Goal: Transaction & Acquisition: Purchase product/service

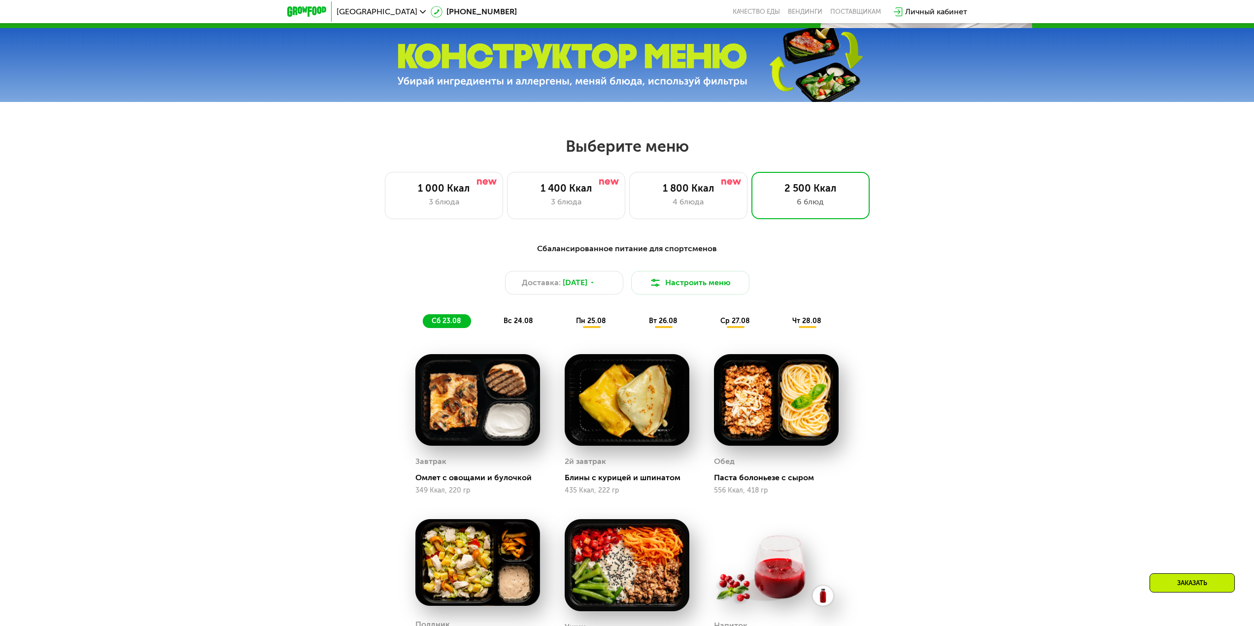
scroll to position [363, 0]
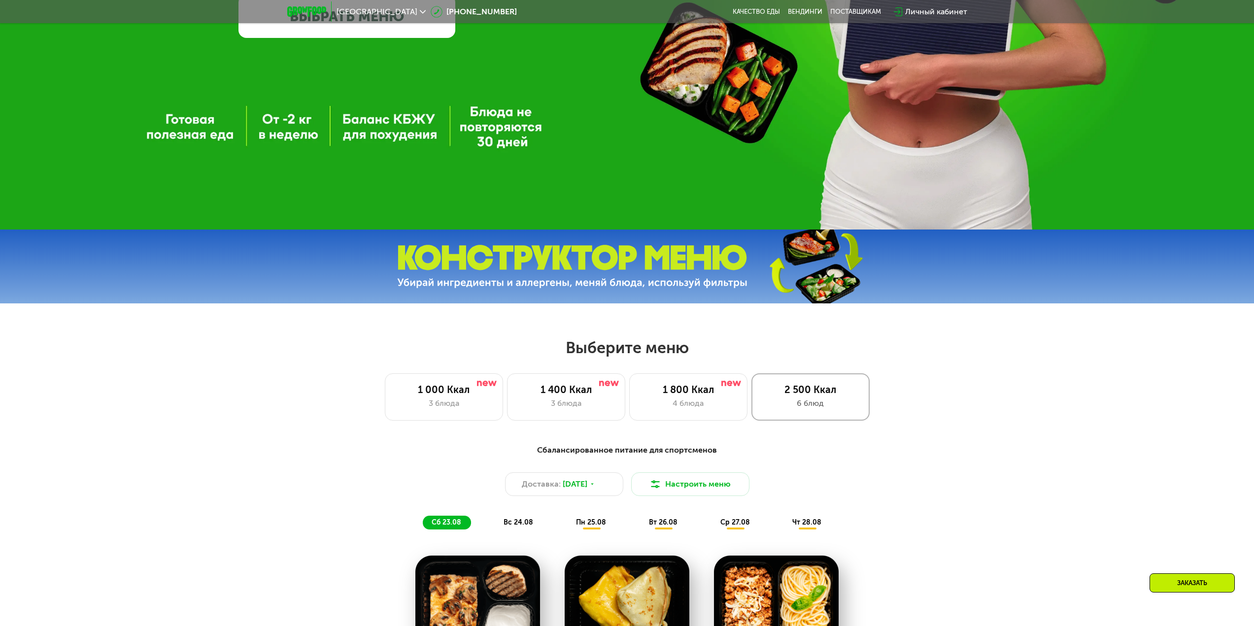
click at [814, 384] on div "2 500 Ккал 6 блюд" at bounding box center [811, 397] width 118 height 47
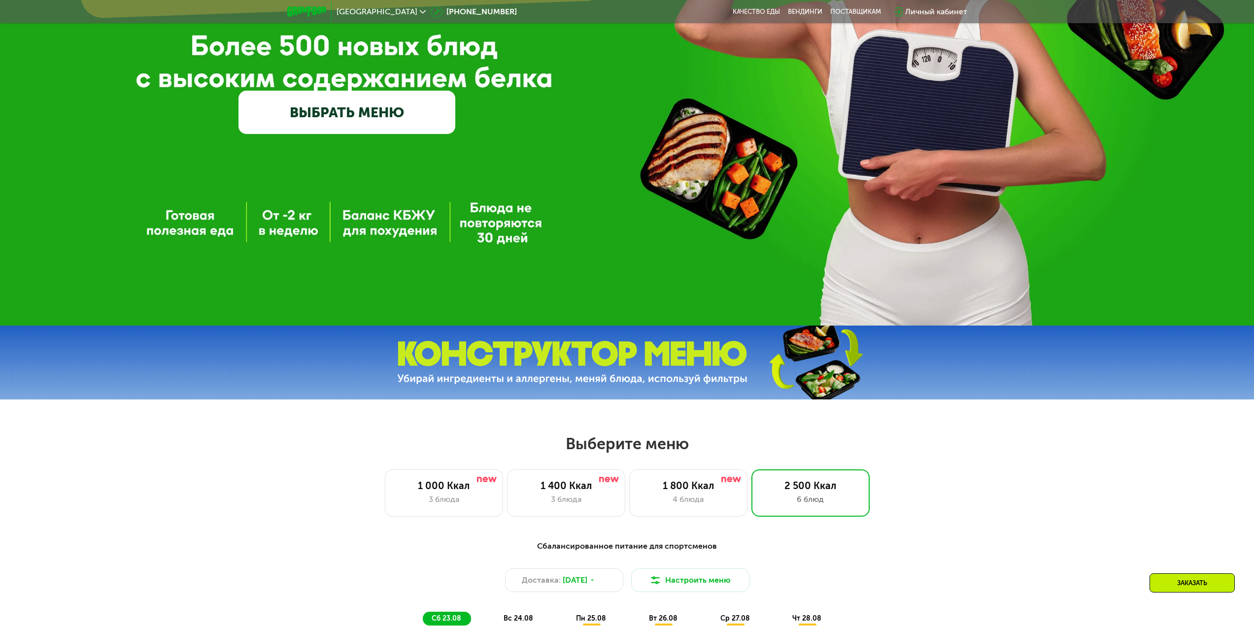
scroll to position [264, 0]
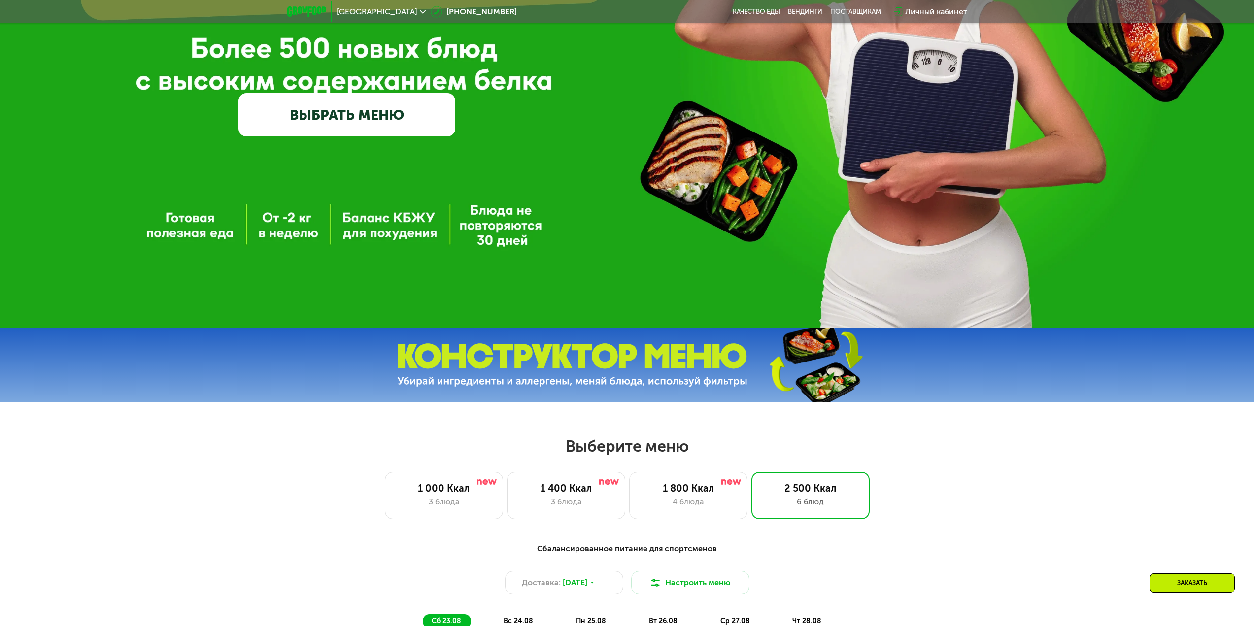
click at [770, 12] on link "Качество еды" at bounding box center [756, 12] width 47 height 8
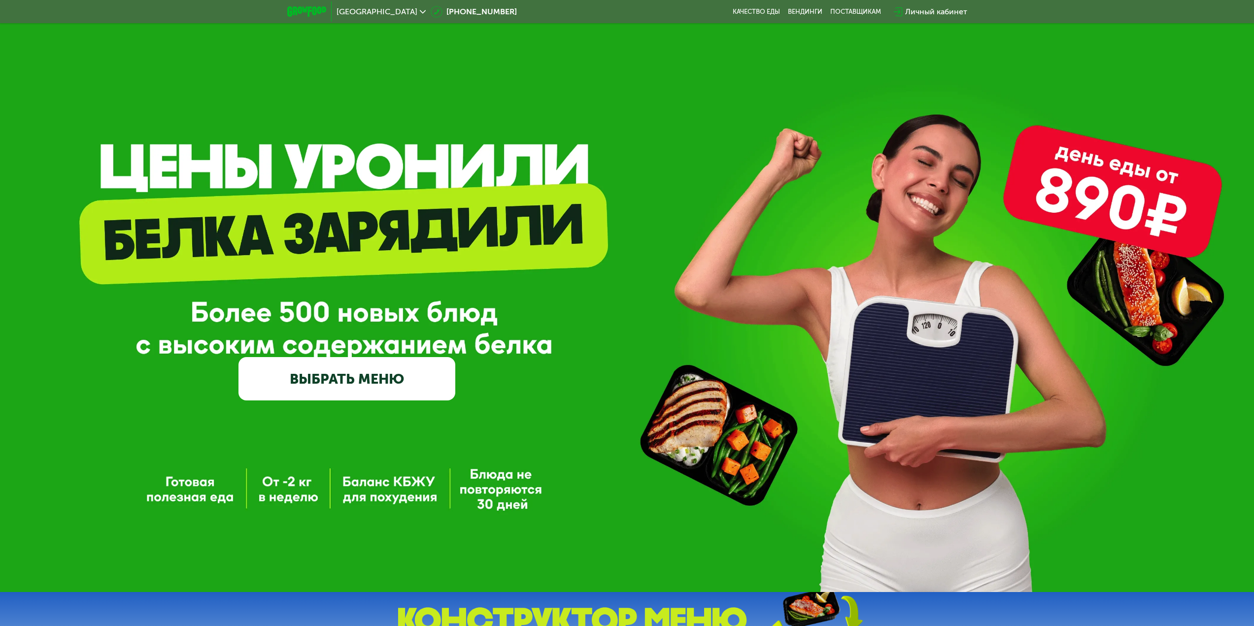
click at [434, 387] on link "ВЫБРАТЬ МЕНЮ" at bounding box center [347, 378] width 217 height 43
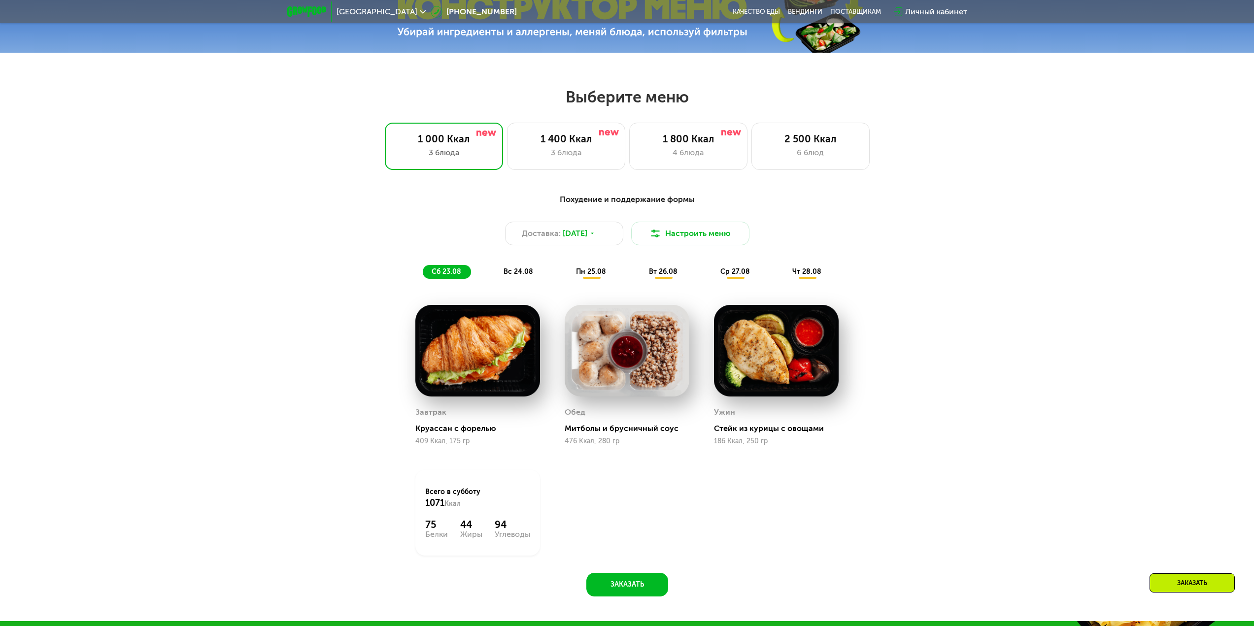
scroll to position [681, 0]
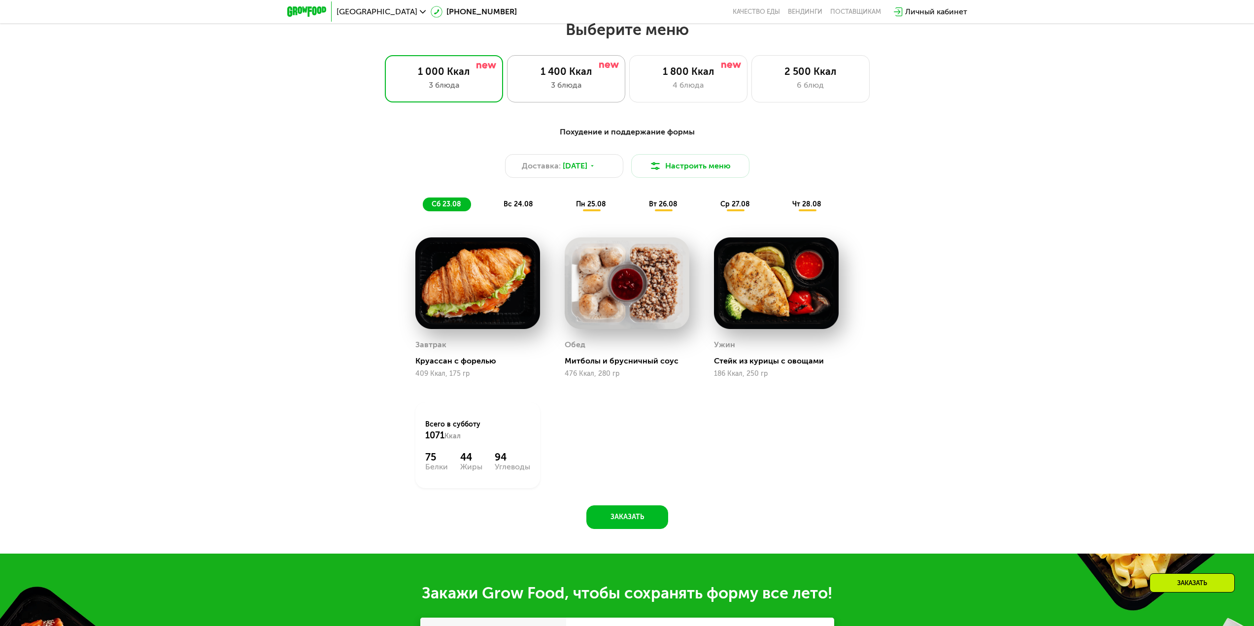
click at [567, 77] on div "1 400 Ккал" at bounding box center [566, 72] width 98 height 12
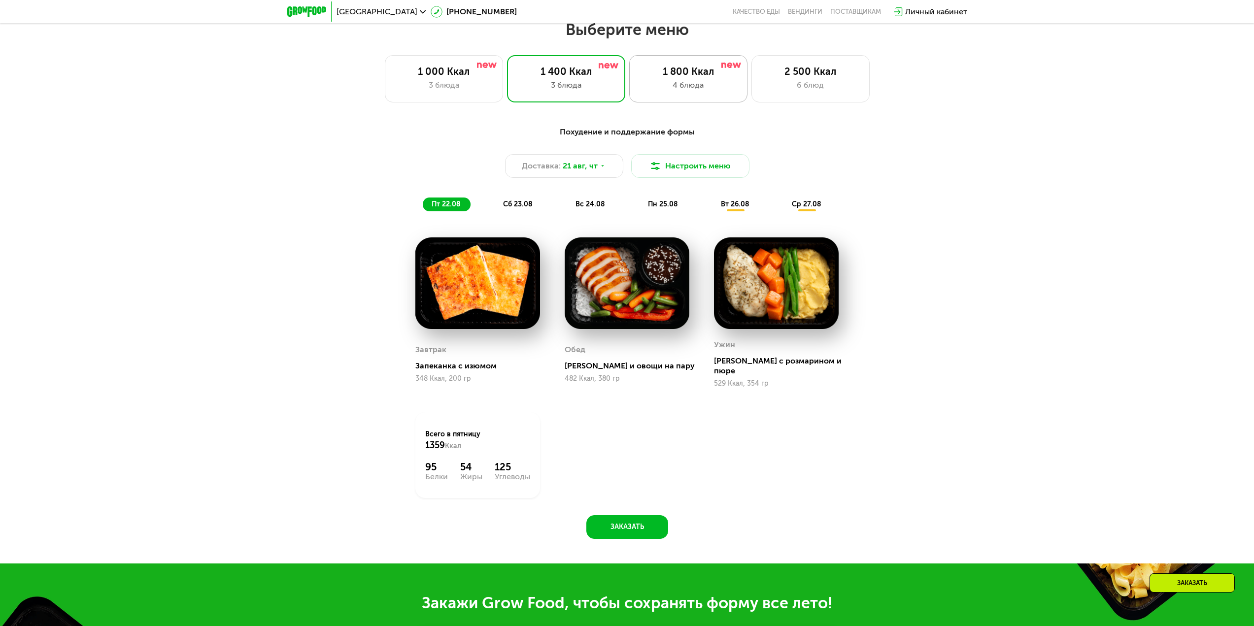
click at [752, 63] on div "1 800 Ккал 4 блюда" at bounding box center [811, 78] width 118 height 47
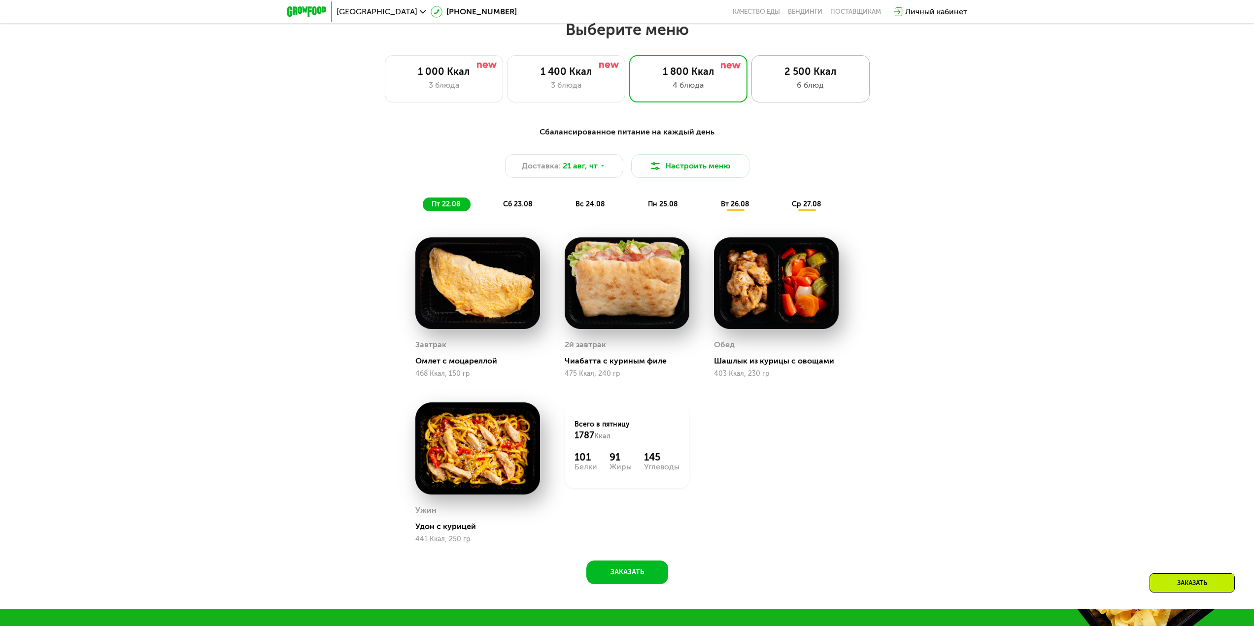
click at [808, 84] on div "6 блюд" at bounding box center [811, 85] width 98 height 12
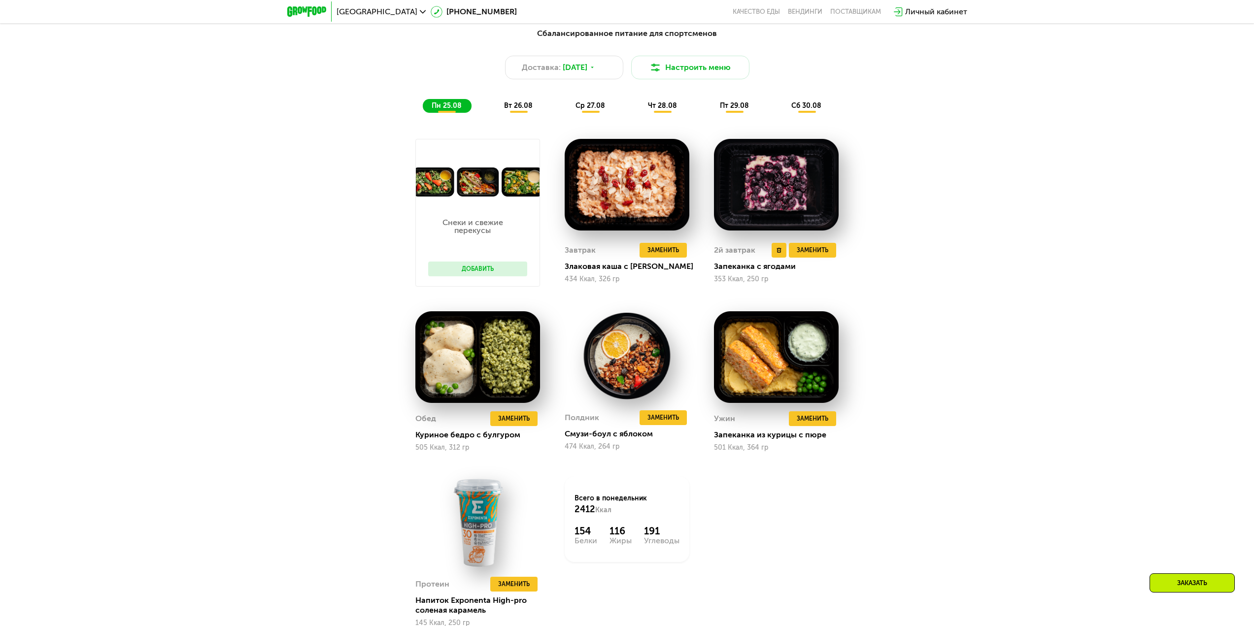
scroll to position [829, 0]
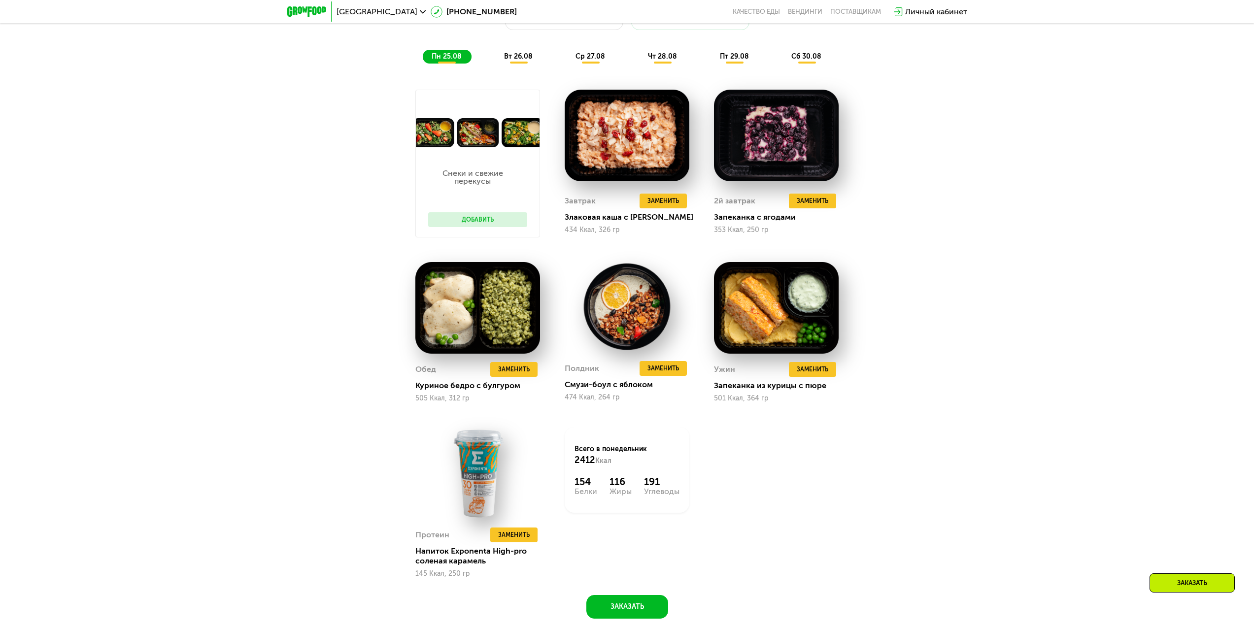
click at [461, 223] on button "Добавить" at bounding box center [477, 219] width 99 height 15
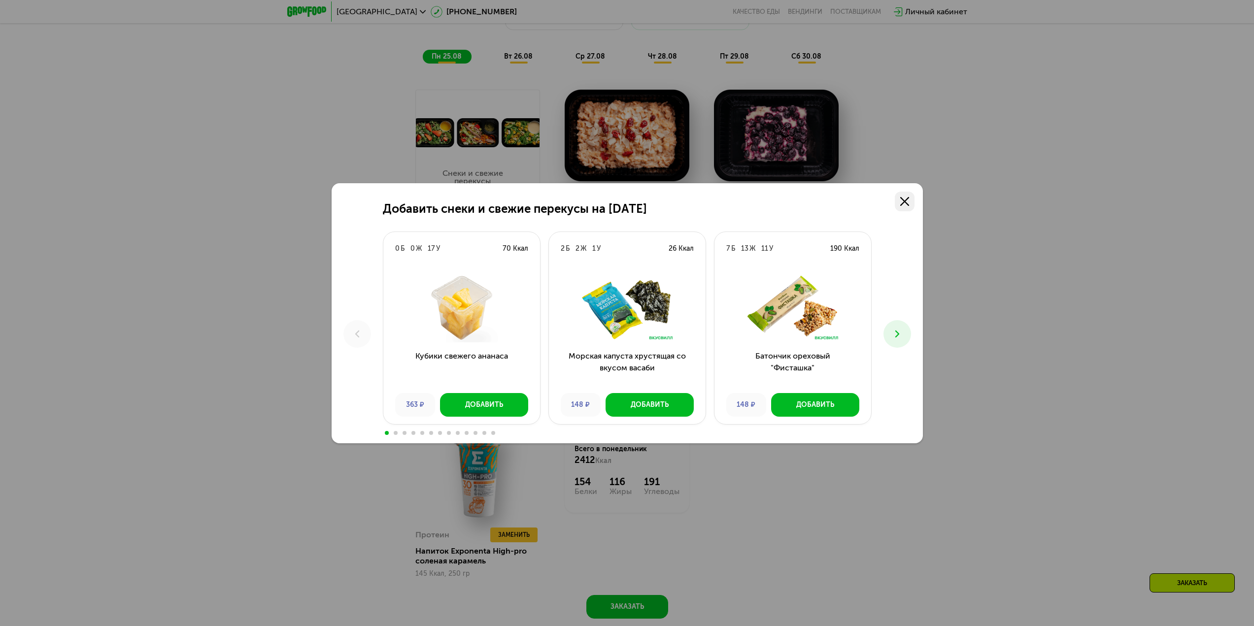
click at [905, 199] on icon at bounding box center [904, 201] width 9 height 9
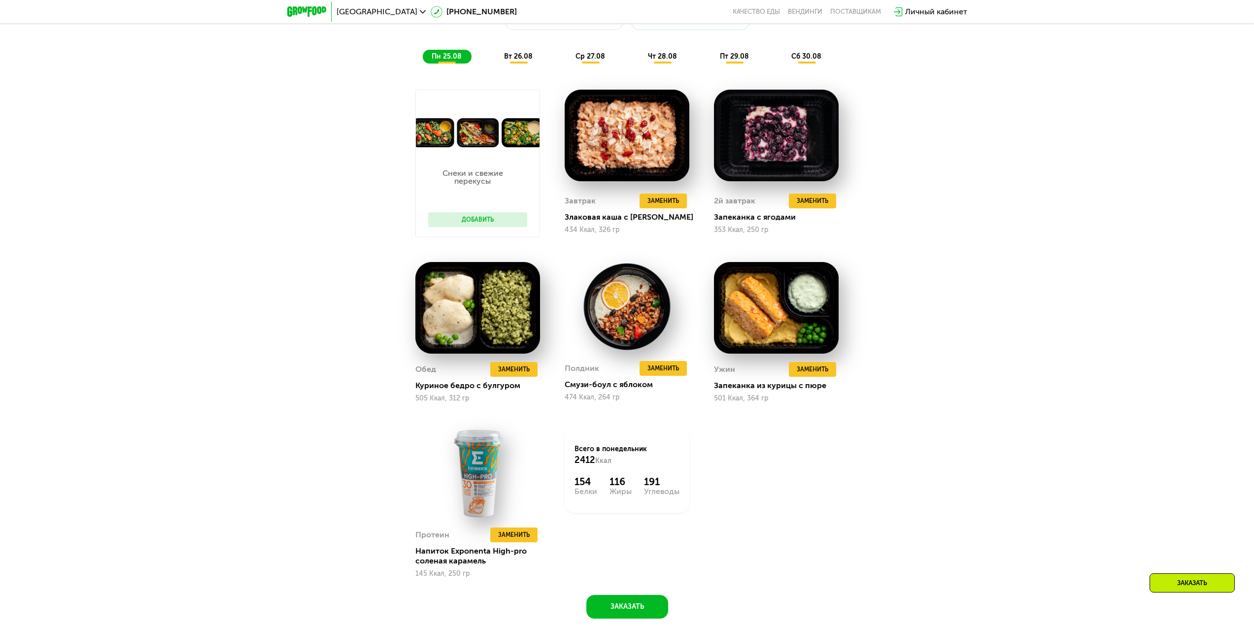
click at [521, 61] on span "вт 26.08" at bounding box center [518, 56] width 29 height 8
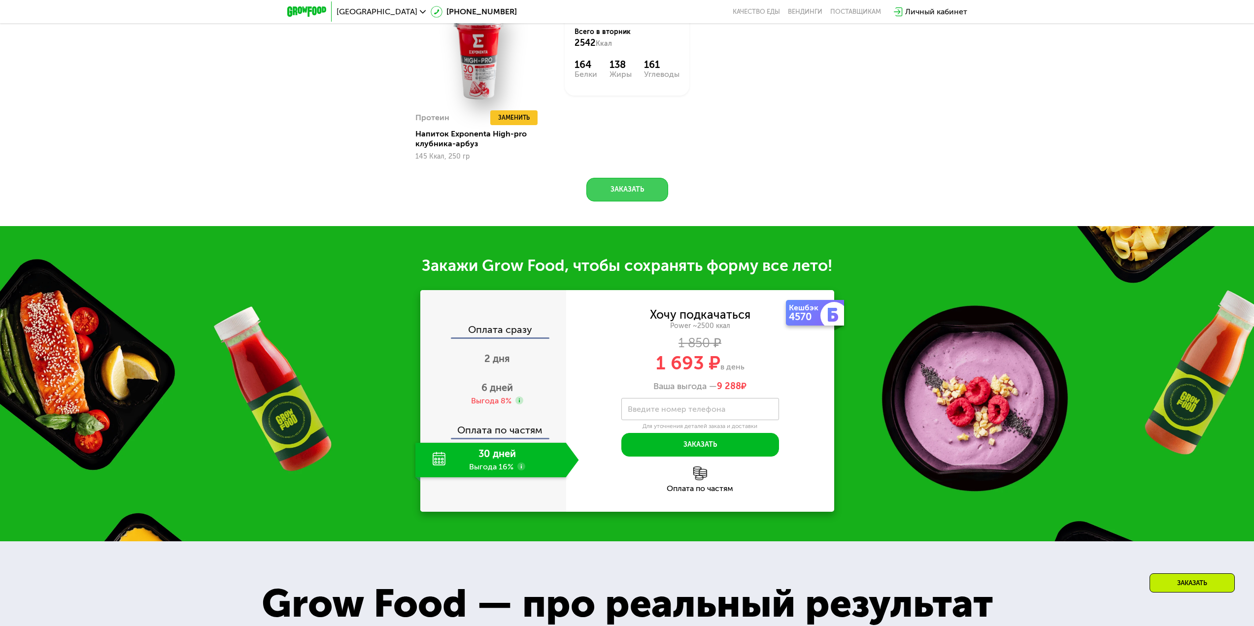
scroll to position [1273, 0]
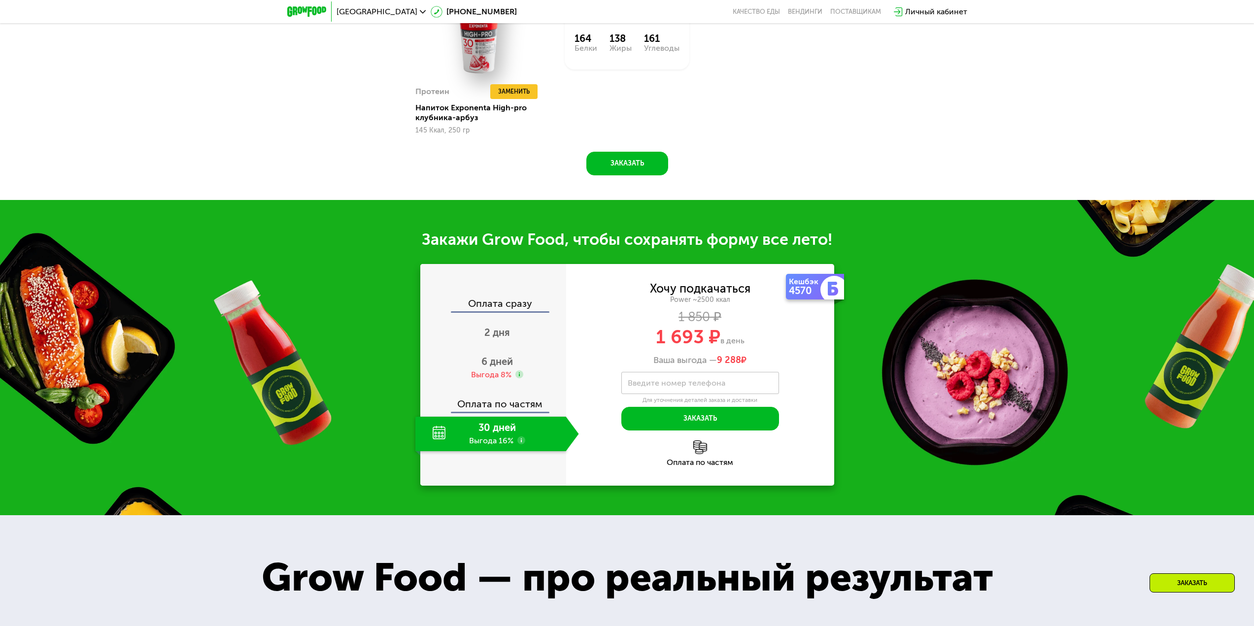
click at [440, 434] on div "30 дней Выгода 16%" at bounding box center [490, 434] width 151 height 34
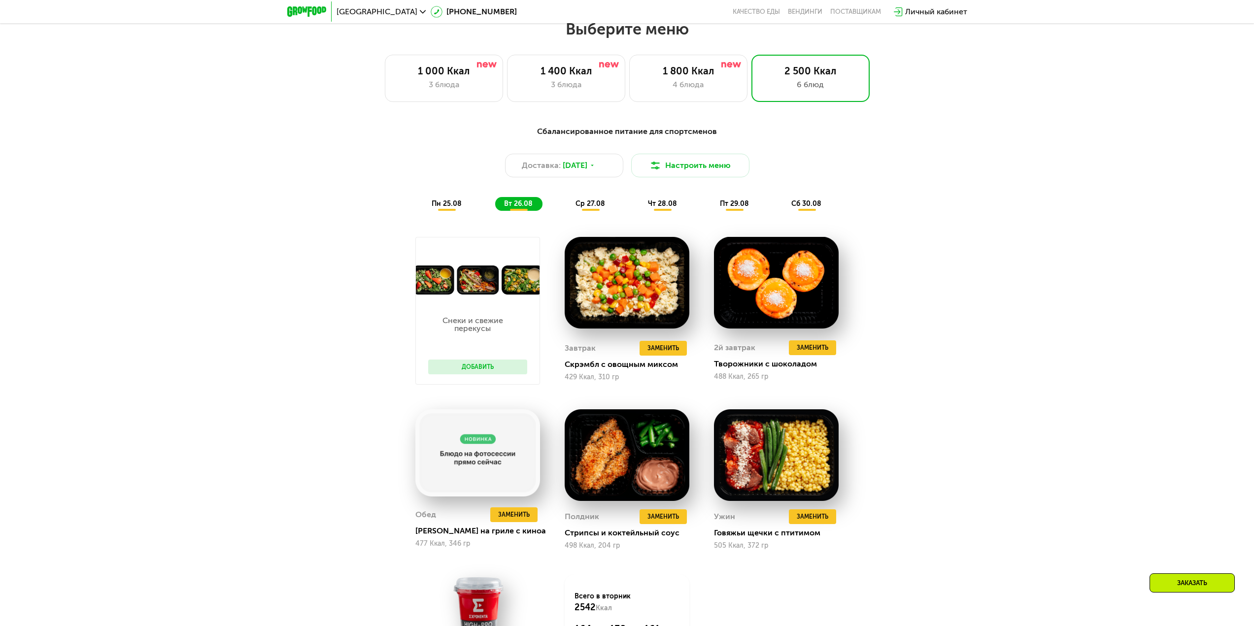
scroll to position [681, 0]
